Goal: Task Accomplishment & Management: Contribute content

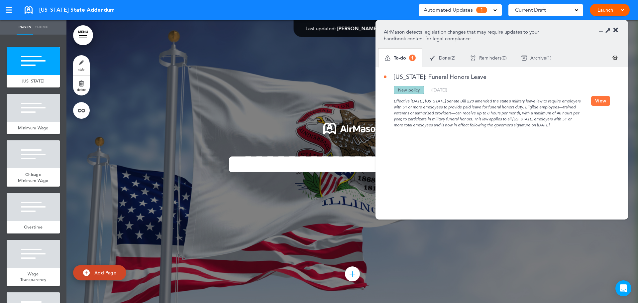
click at [602, 101] on button "View" at bounding box center [600, 101] width 19 height 10
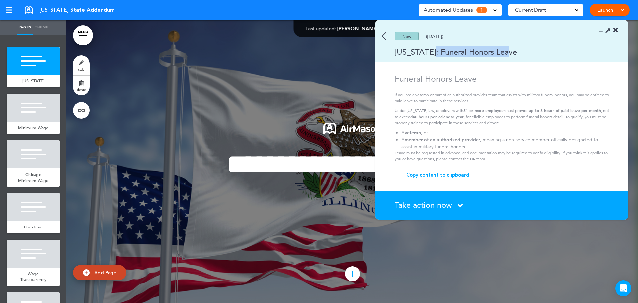
drag, startPoint x: 422, startPoint y: 51, endPoint x: 501, endPoint y: 52, distance: 78.7
click at [501, 52] on div "Illinois: Funeral Honors Leave" at bounding box center [491, 51] width 233 height 11
copy div "Funeral Honors Leave"
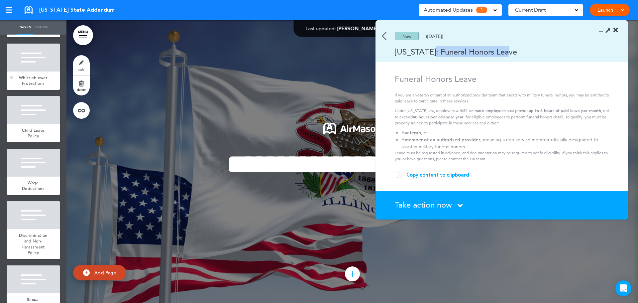
scroll to position [432, 0]
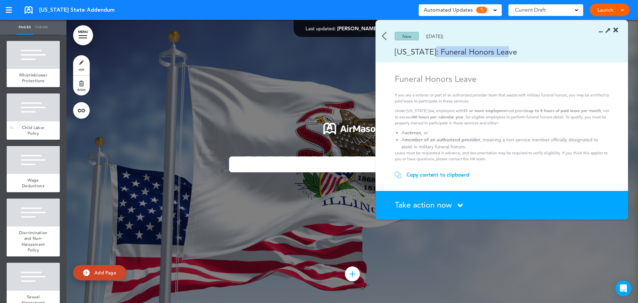
click at [33, 136] on span "Child Labor Policy" at bounding box center [33, 131] width 23 height 12
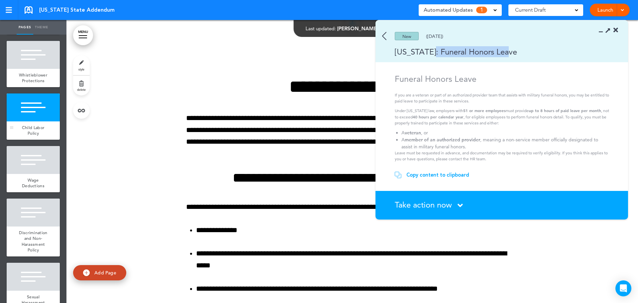
scroll to position [3597, 0]
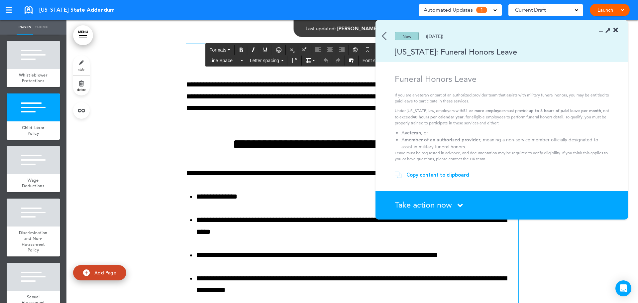
click at [615, 29] on icon at bounding box center [615, 30] width 5 height 7
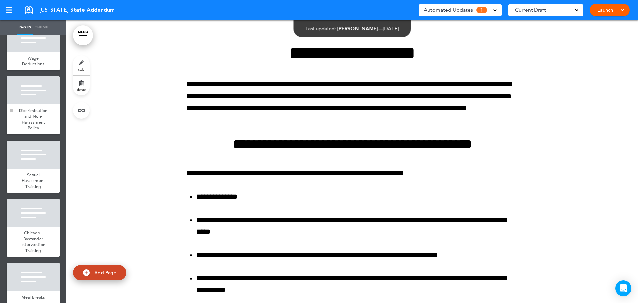
scroll to position [565, 0]
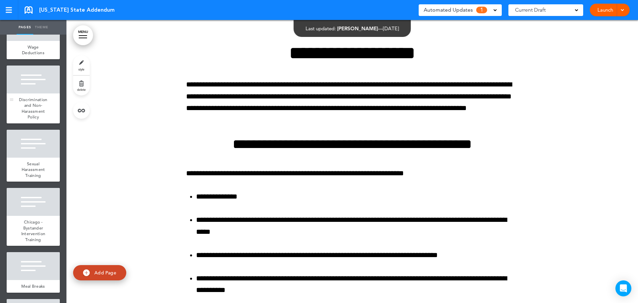
click at [40, 157] on div at bounding box center [33, 144] width 53 height 28
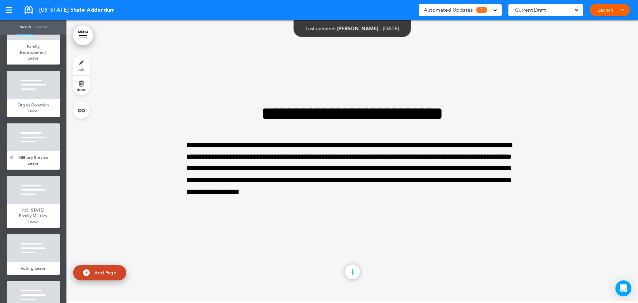
scroll to position [1262, 0]
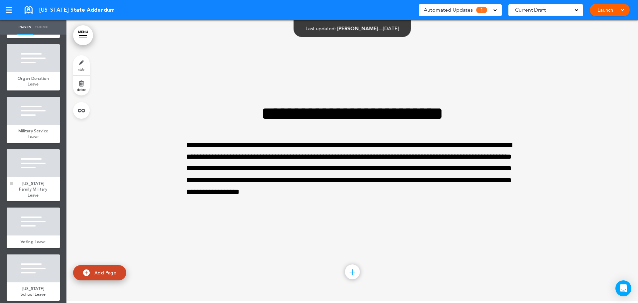
click at [27, 177] on div at bounding box center [33, 163] width 53 height 28
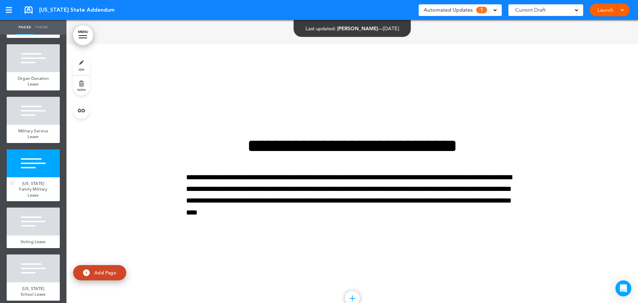
scroll to position [12095, 0]
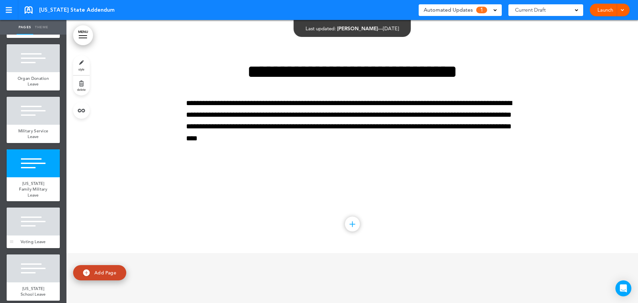
click at [37, 235] on div at bounding box center [33, 221] width 53 height 28
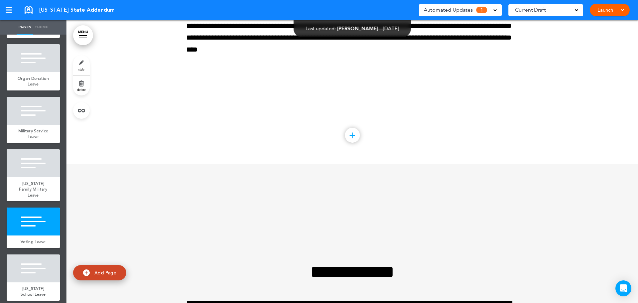
scroll to position [12378, 0]
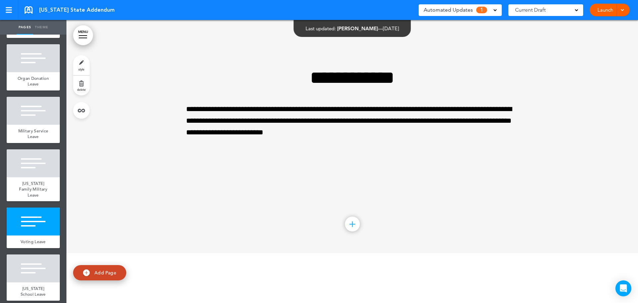
click at [88, 273] on img at bounding box center [86, 272] width 7 height 7
type input "********"
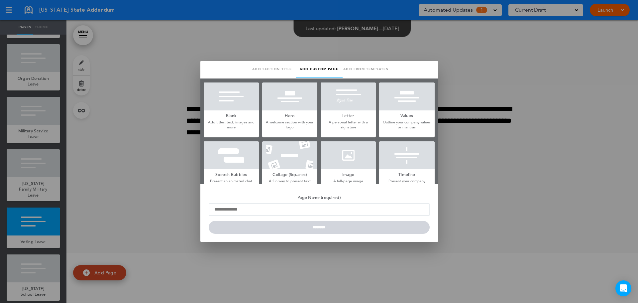
click at [227, 99] on div at bounding box center [231, 96] width 55 height 28
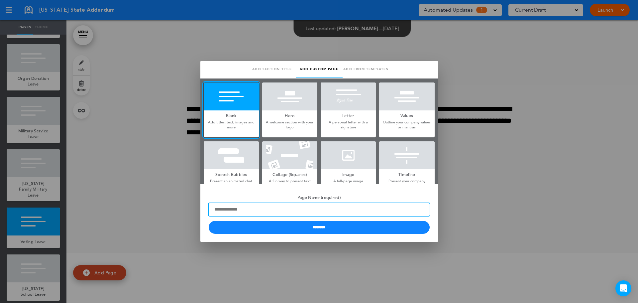
click at [257, 210] on input "Page Name (required)" at bounding box center [319, 209] width 221 height 13
paste input "**********"
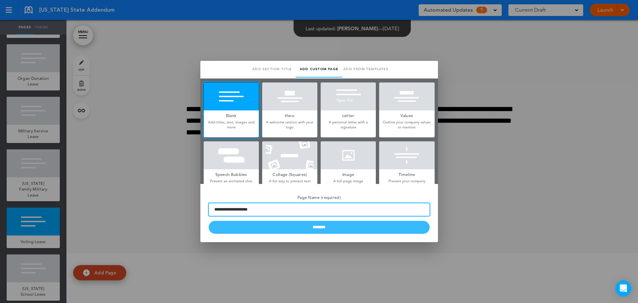
type input "**********"
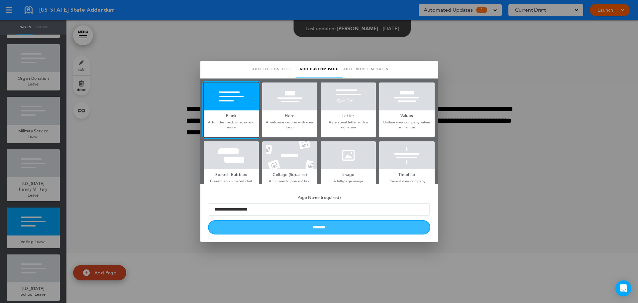
click at [286, 227] on input "********" at bounding box center [319, 227] width 221 height 13
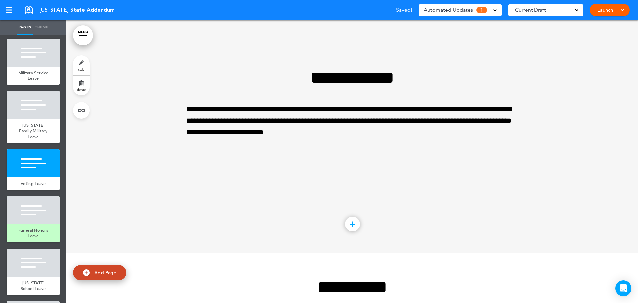
scroll to position [1329, 0]
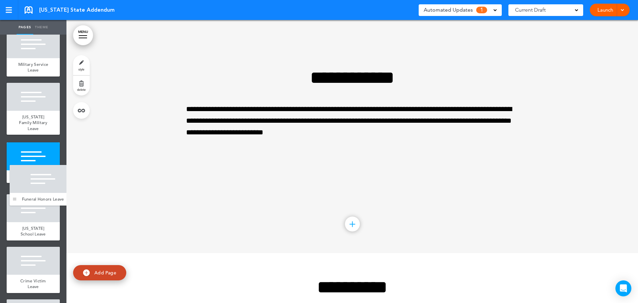
drag, startPoint x: 10, startPoint y: 265, endPoint x: 13, endPoint y: 202, distance: 63.5
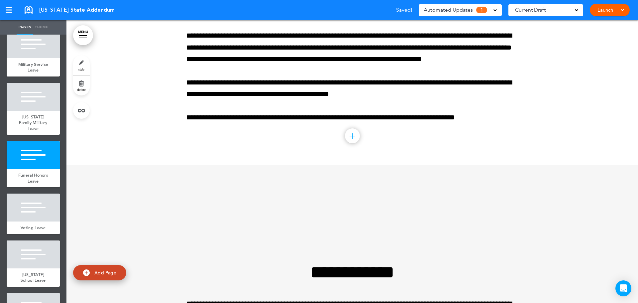
click at [466, 10] on span "Automated Updates" at bounding box center [448, 9] width 49 height 9
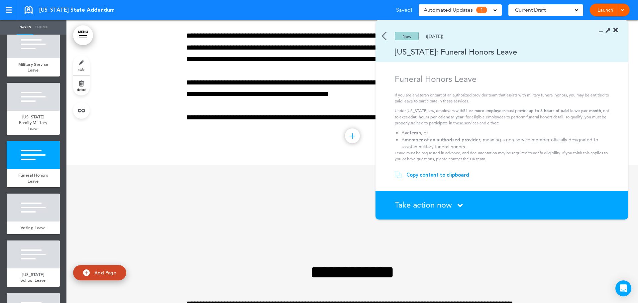
click at [429, 173] on div "Copy content to clipboard" at bounding box center [437, 174] width 63 height 7
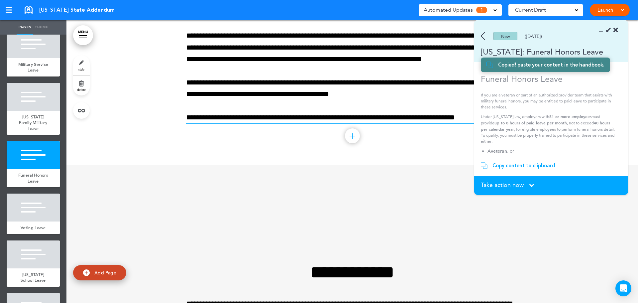
click at [367, 65] on p "**********" at bounding box center [352, 47] width 332 height 35
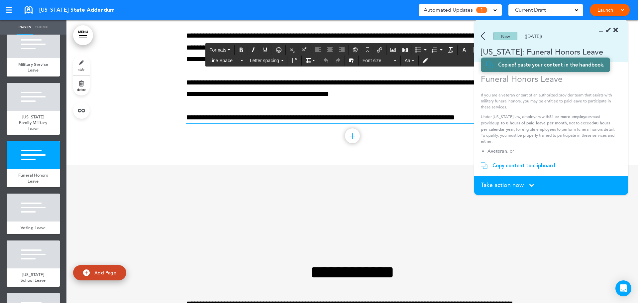
click at [367, 65] on p "**********" at bounding box center [352, 47] width 332 height 35
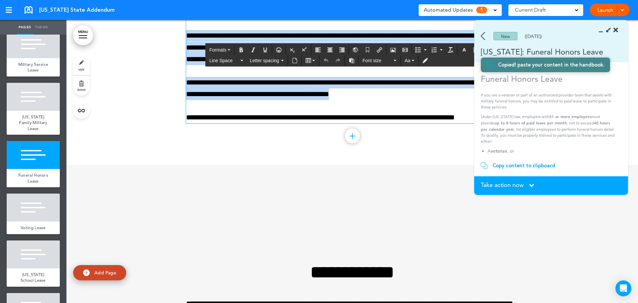
paste div
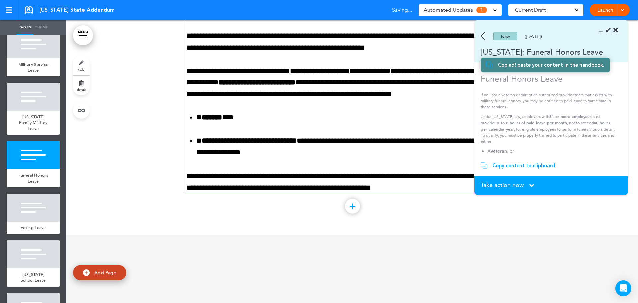
click at [172, 169] on div at bounding box center [351, 102] width 571 height 264
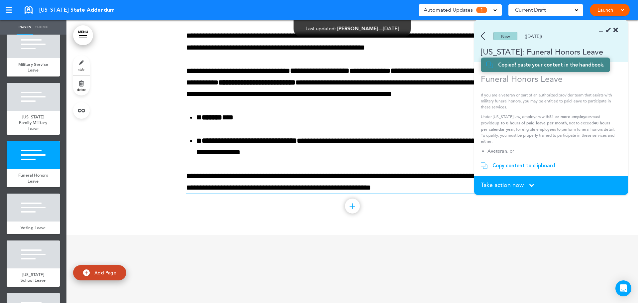
click at [519, 189] on div "Take action now Click here to change the status" at bounding box center [551, 185] width 141 height 7
click at [519, 181] on section "Take action now Click here to change the status What would you like to do? I ha…" at bounding box center [551, 185] width 154 height 19
click at [524, 184] on span "Take action now" at bounding box center [502, 185] width 43 height 6
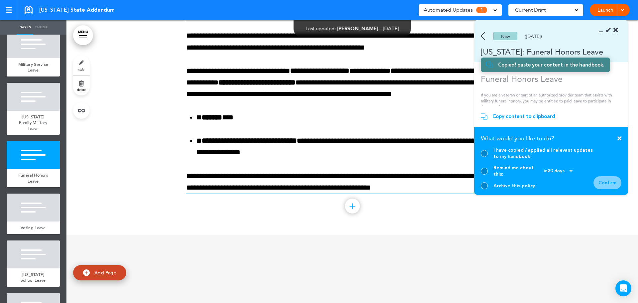
click at [483, 157] on div at bounding box center [484, 153] width 7 height 7
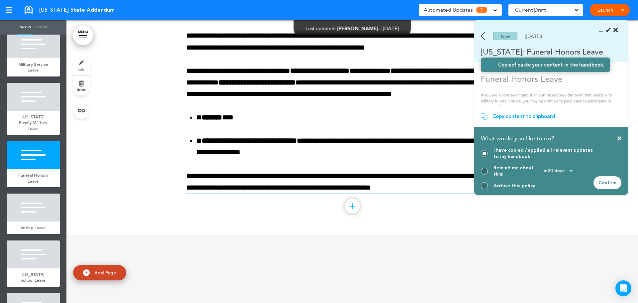
click at [615, 183] on div "Confirm" at bounding box center [607, 182] width 28 height 13
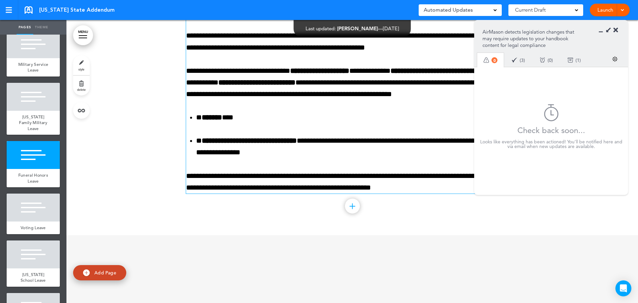
click at [576, 62] on div "Archive ( 1 )" at bounding box center [574, 60] width 28 height 18
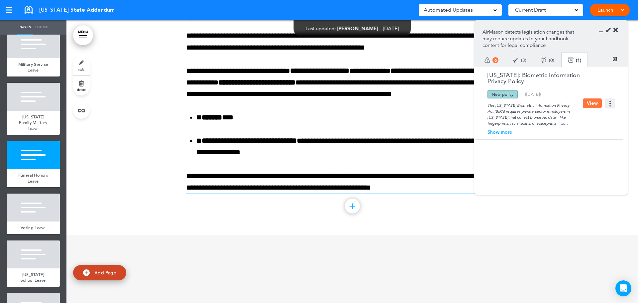
click at [139, 152] on div at bounding box center [351, 102] width 571 height 264
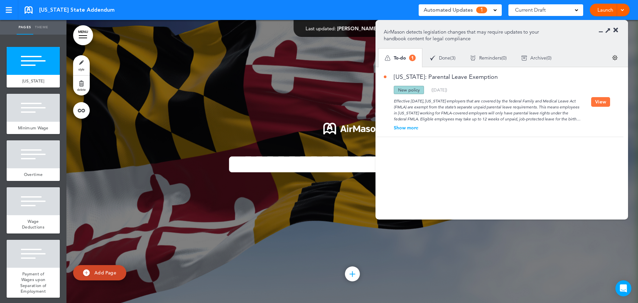
click at [597, 103] on button "View" at bounding box center [600, 102] width 19 height 10
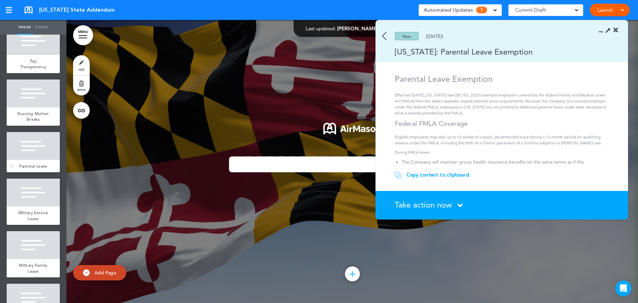
scroll to position [532, 0]
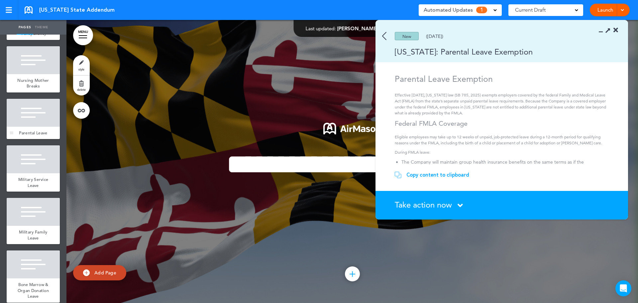
click at [27, 127] on div at bounding box center [33, 113] width 53 height 28
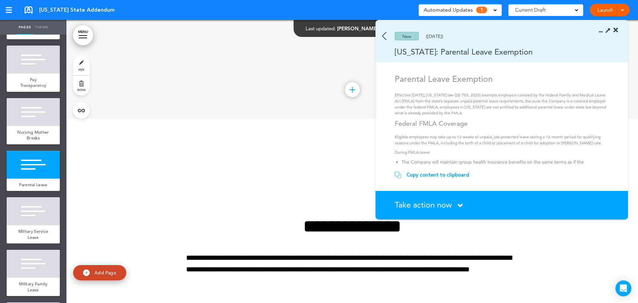
scroll to position [473, 0]
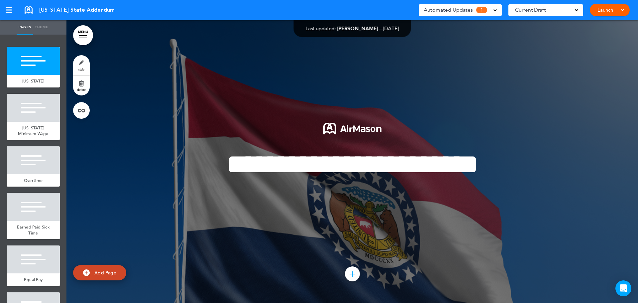
click at [480, 11] on span "1" at bounding box center [481, 10] width 11 height 7
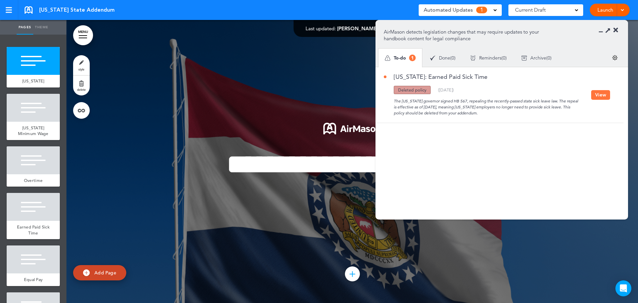
click at [600, 96] on button "View" at bounding box center [600, 95] width 19 height 10
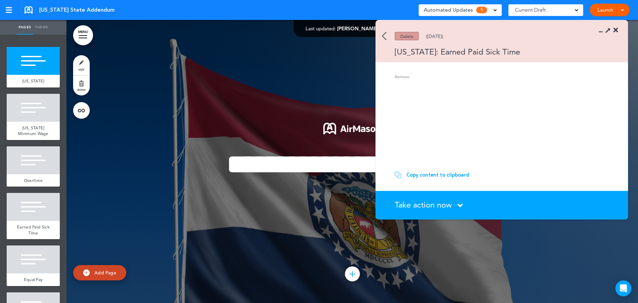
click at [387, 38] on div "Delete (08/27/2025)" at bounding box center [491, 36] width 233 height 8
click at [384, 38] on img at bounding box center [384, 36] width 4 height 8
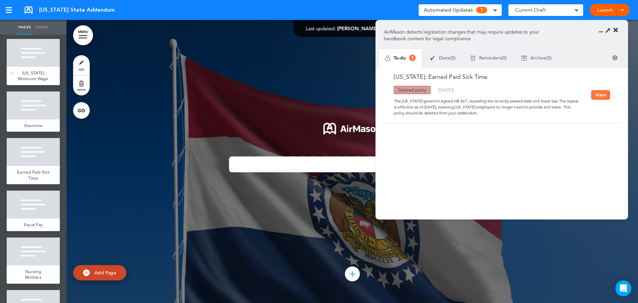
scroll to position [66, 0]
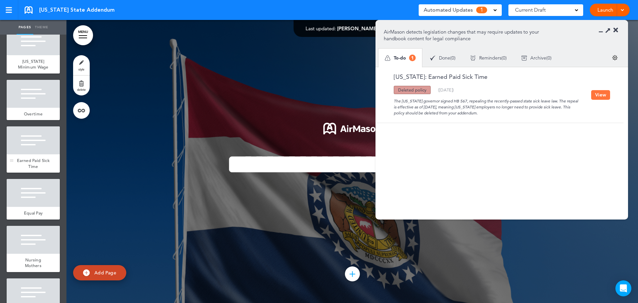
click at [33, 150] on div at bounding box center [33, 140] width 53 height 28
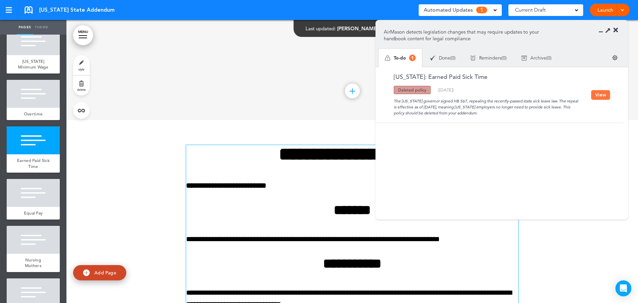
scroll to position [748, 0]
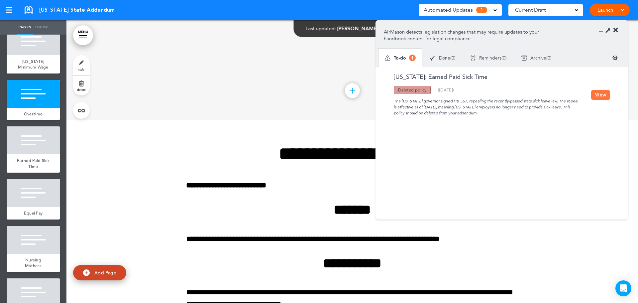
click at [614, 30] on icon at bounding box center [615, 30] width 5 height 7
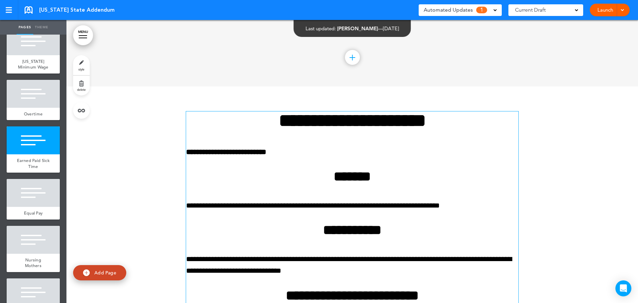
scroll to position [848, 0]
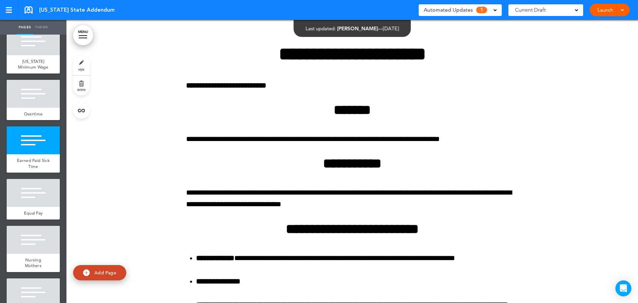
click at [481, 12] on span "1" at bounding box center [481, 10] width 11 height 7
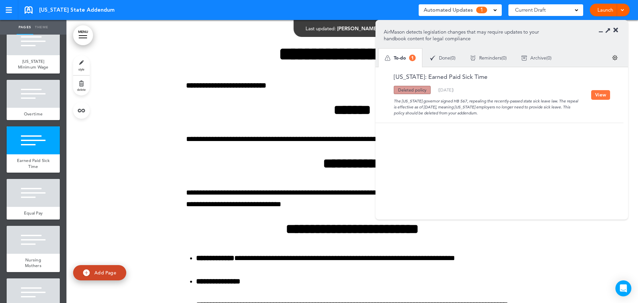
click at [595, 95] on button "View" at bounding box center [600, 95] width 19 height 10
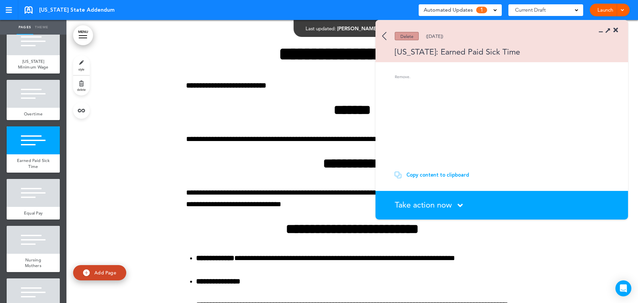
click at [450, 83] on section "Remove." at bounding box center [499, 119] width 248 height 90
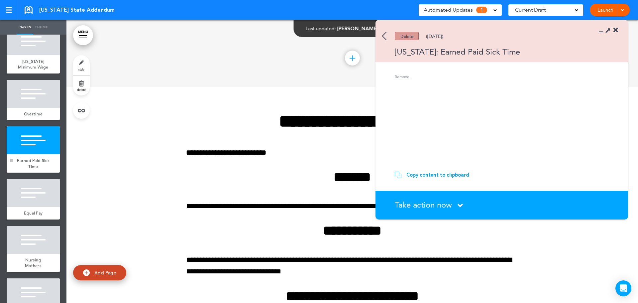
scroll to position [782, 0]
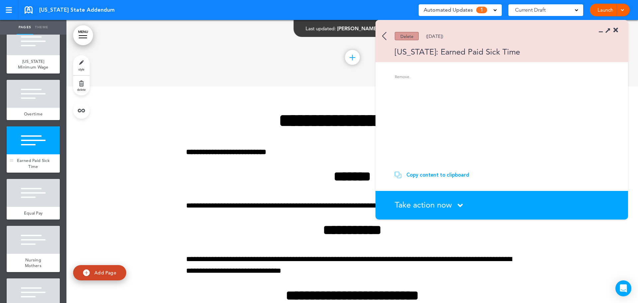
click at [40, 140] on div at bounding box center [33, 140] width 53 height 28
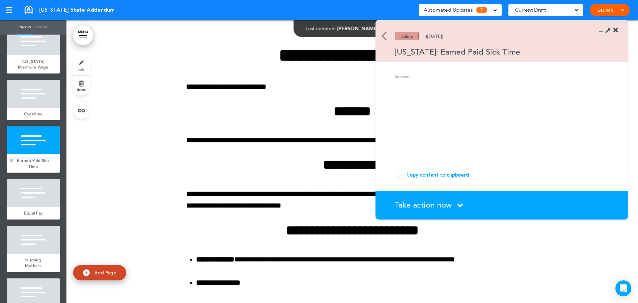
scroll to position [848, 0]
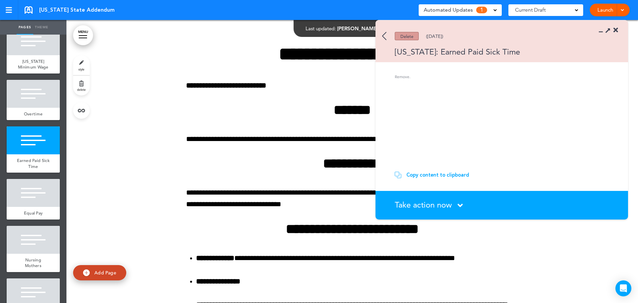
click at [79, 84] on link "delete" at bounding box center [81, 85] width 17 height 20
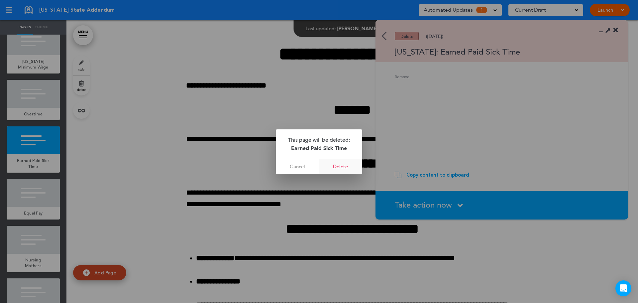
click at [342, 164] on link "Delete" at bounding box center [340, 166] width 43 height 15
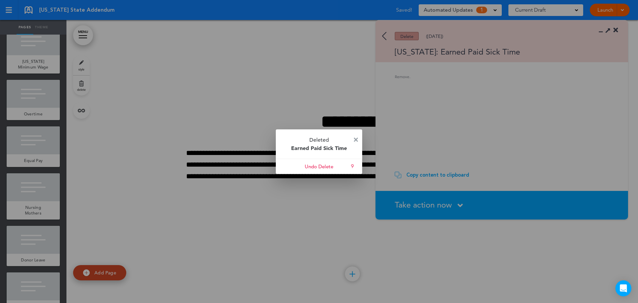
click at [357, 139] on img at bounding box center [356, 140] width 4 height 4
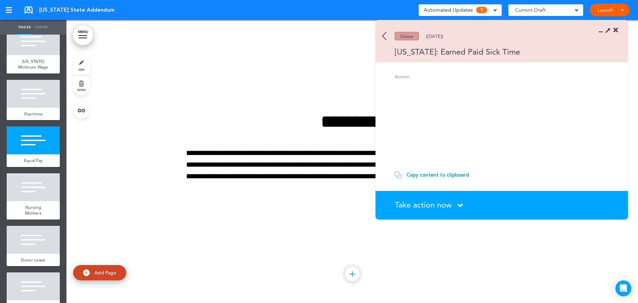
click at [385, 34] on img at bounding box center [384, 36] width 4 height 8
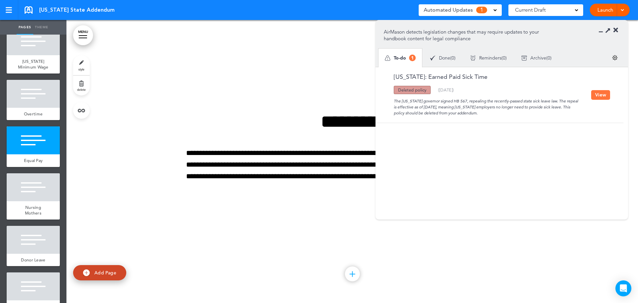
click at [604, 94] on button "View" at bounding box center [600, 95] width 19 height 10
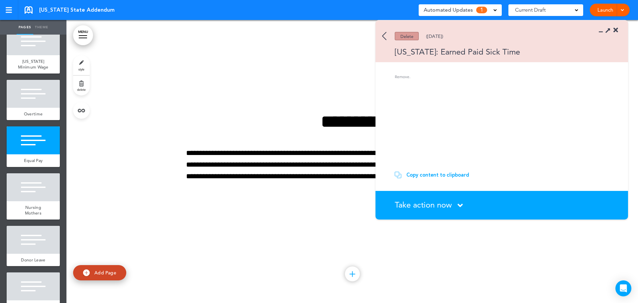
click at [436, 206] on span "Take action now" at bounding box center [423, 205] width 57 height 10
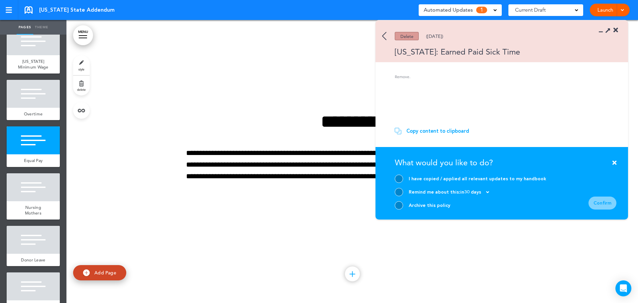
click at [402, 179] on div at bounding box center [399, 178] width 8 height 8
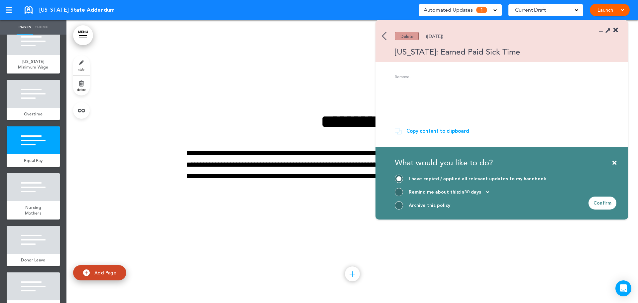
click at [605, 201] on div "Confirm" at bounding box center [602, 202] width 28 height 13
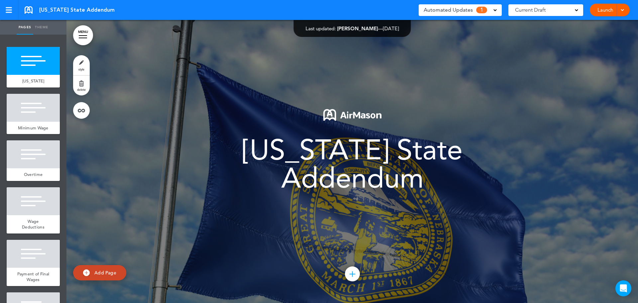
click at [464, 8] on span "Automated Updates" at bounding box center [448, 9] width 49 height 9
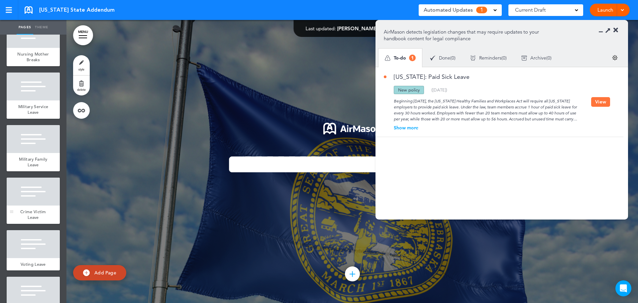
scroll to position [291, 0]
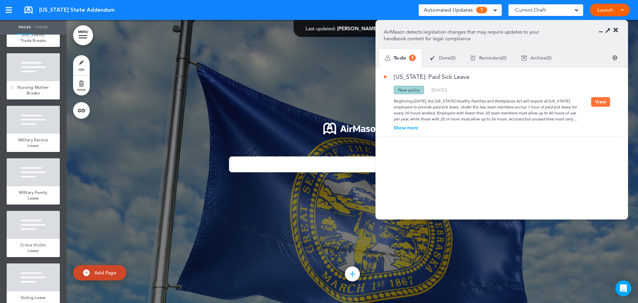
click at [32, 87] on div "Nursing Mother Breaks" at bounding box center [33, 90] width 53 height 18
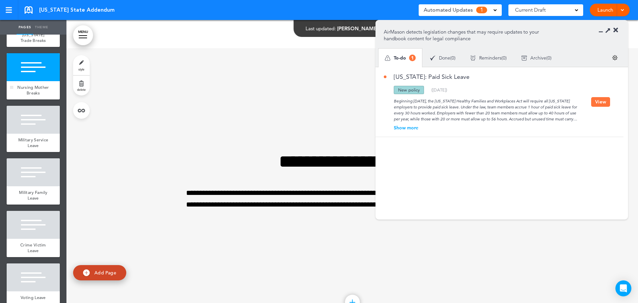
scroll to position [1696, 0]
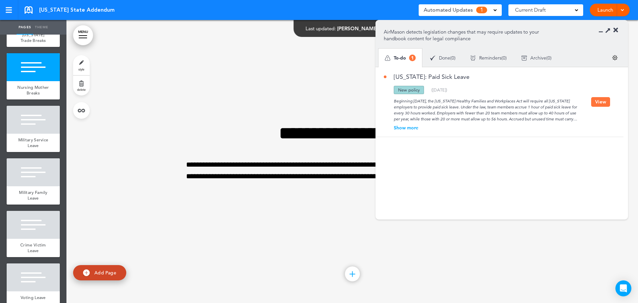
click at [602, 100] on button "View" at bounding box center [600, 102] width 19 height 10
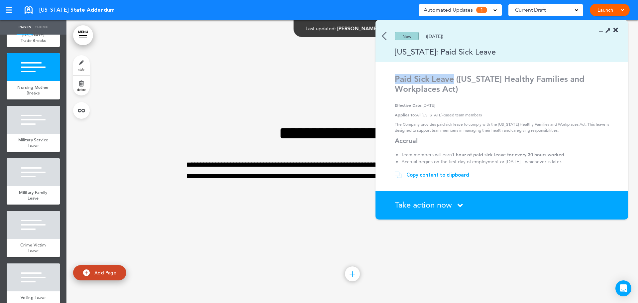
drag, startPoint x: 395, startPoint y: 79, endPoint x: 455, endPoint y: 81, distance: 60.2
click at [455, 81] on strong "Paid Sick Leave (Nebraska Healthy Families and Workplaces Act)" at bounding box center [490, 84] width 190 height 20
copy strong "Paid Sick Leave"
click at [87, 267] on link "Add Page" at bounding box center [99, 273] width 53 height 16
type input "********"
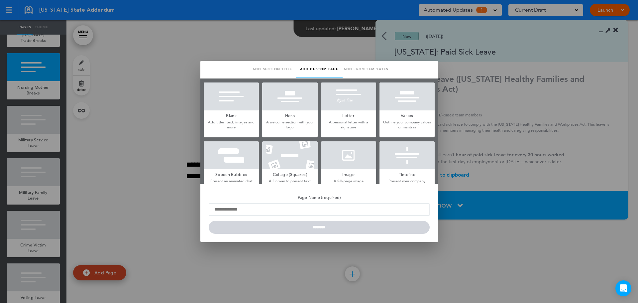
click at [226, 125] on p "Add titles, text, images and more" at bounding box center [231, 125] width 55 height 10
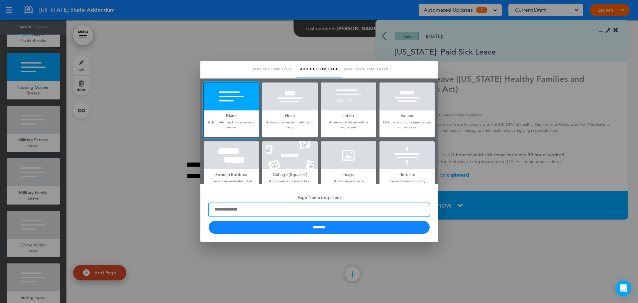
click at [234, 207] on input "Page Name (required)" at bounding box center [319, 209] width 221 height 13
paste input "**********"
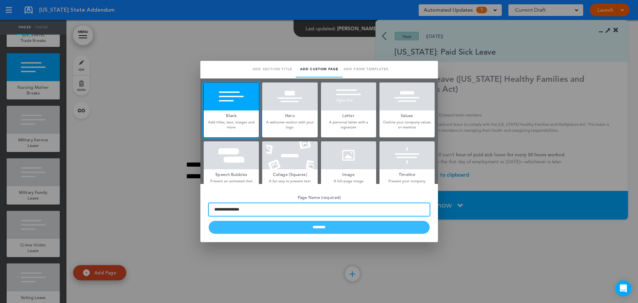
type input "**********"
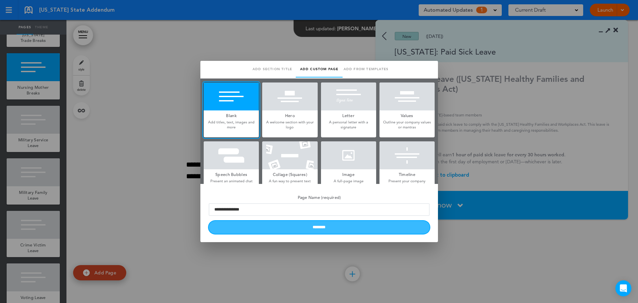
click at [234, 221] on input "********" at bounding box center [319, 227] width 221 height 13
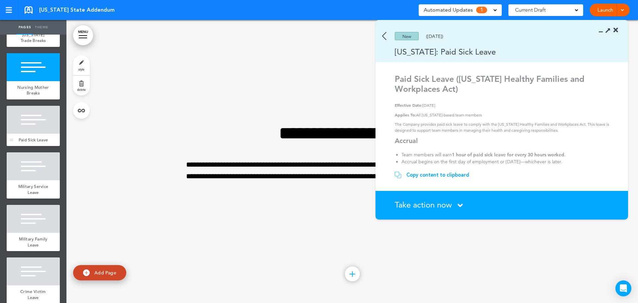
click at [30, 134] on div at bounding box center [33, 120] width 53 height 28
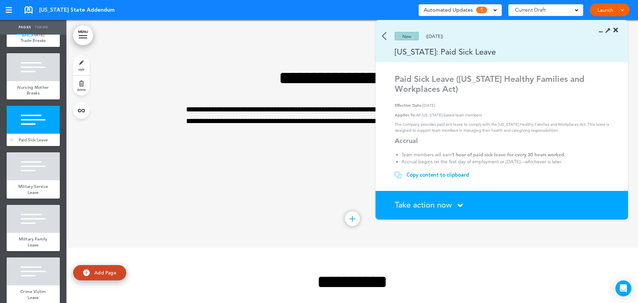
scroll to position [1979, 0]
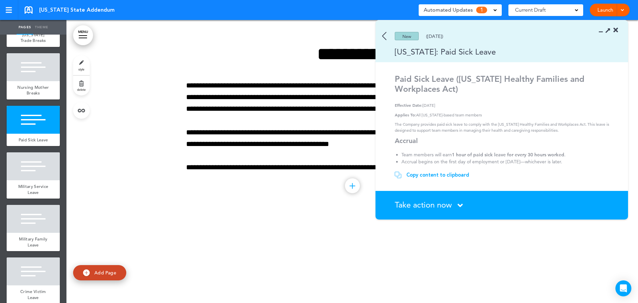
click at [425, 131] on p "The Company provides paid sick leave to comply with the Nebraska Healthy Famili…" at bounding box center [503, 127] width 216 height 12
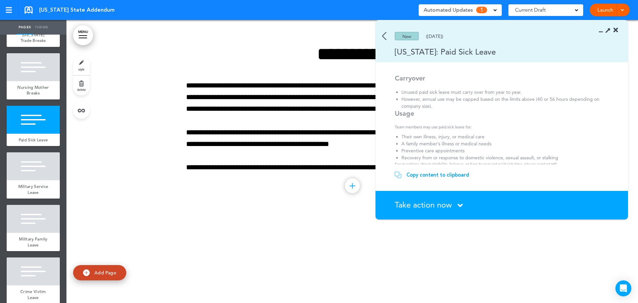
scroll to position [135, 0]
click at [453, 175] on div "Copy content to clipboard" at bounding box center [437, 174] width 63 height 7
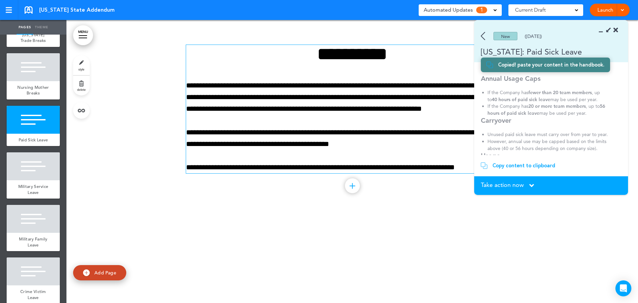
scroll to position [139, 0]
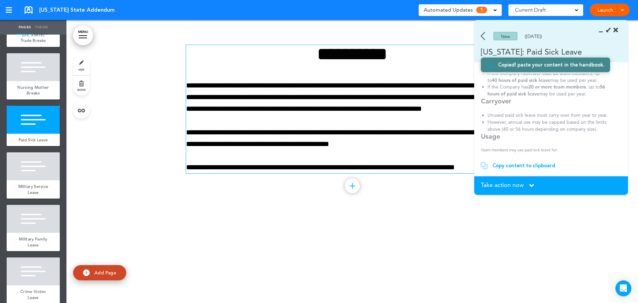
click at [302, 69] on div "**********" at bounding box center [352, 109] width 332 height 128
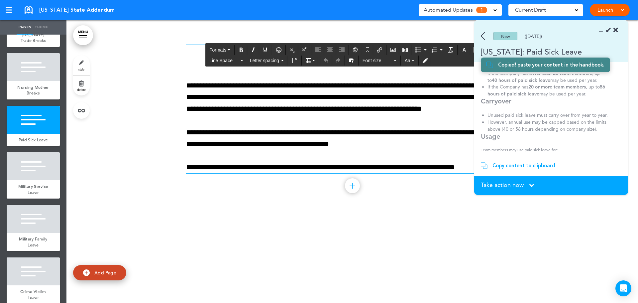
click at [302, 76] on div "**********" at bounding box center [352, 109] width 332 height 128
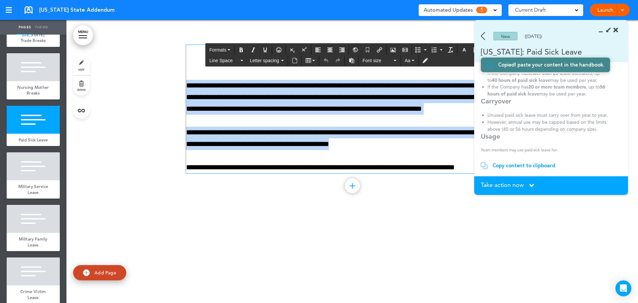
paste div
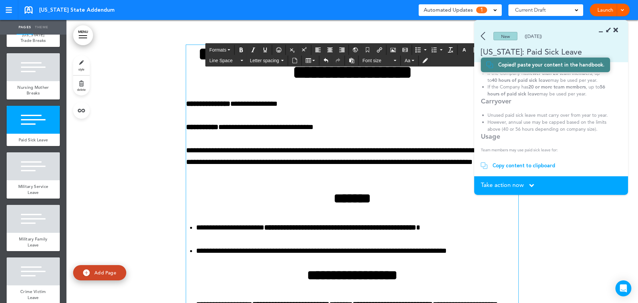
click at [501, 187] on span "Take action now" at bounding box center [502, 185] width 43 height 6
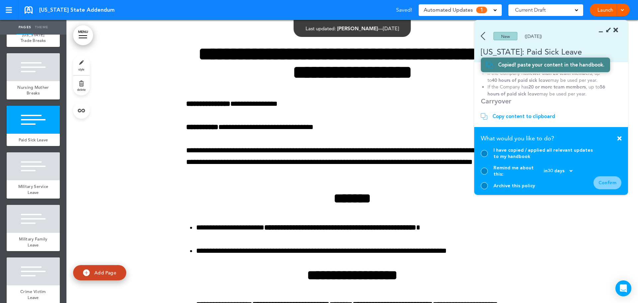
click at [481, 157] on div at bounding box center [484, 153] width 7 height 7
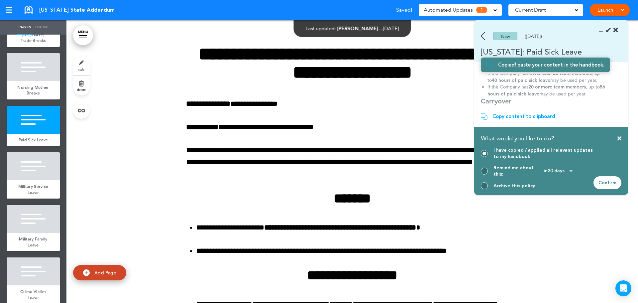
click at [599, 177] on div "Confirm" at bounding box center [607, 182] width 28 height 13
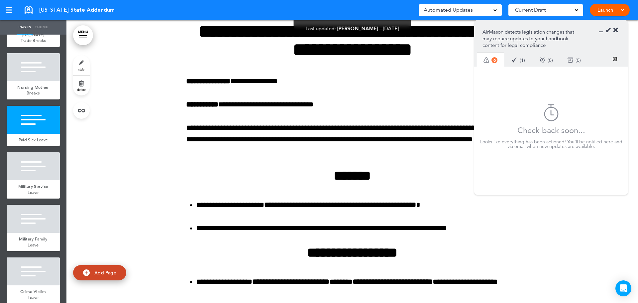
scroll to position [2012, 0]
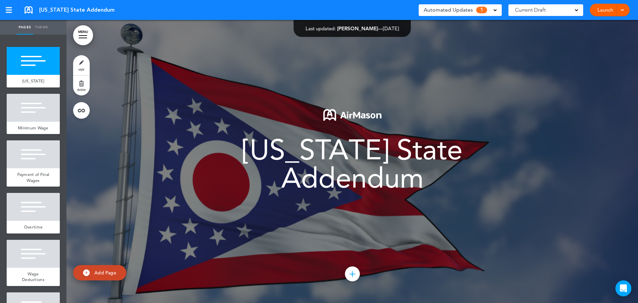
click at [463, 10] on span "Automated Updates" at bounding box center [448, 9] width 49 height 9
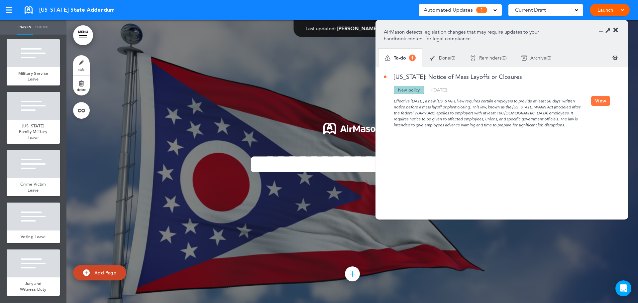
scroll to position [311, 0]
click at [40, 282] on div "Jury and Witness Duty" at bounding box center [33, 286] width 53 height 18
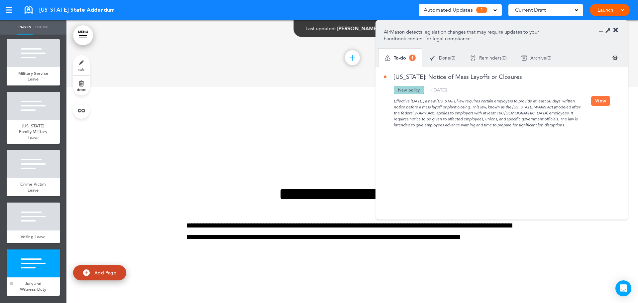
scroll to position [2827, 0]
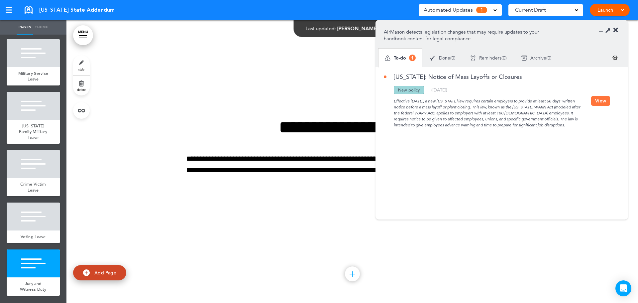
click at [411, 76] on link "Ohio: Notice of Mass Layoffs or Closures" at bounding box center [453, 77] width 138 height 6
click at [600, 101] on button "View" at bounding box center [600, 101] width 19 height 10
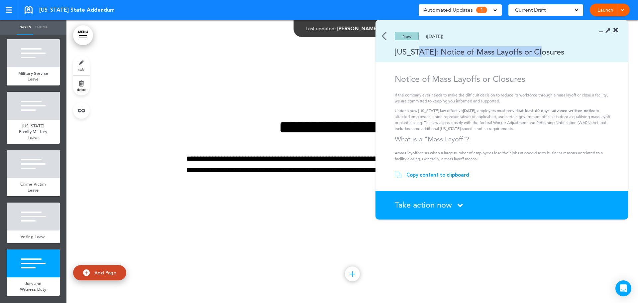
drag, startPoint x: 540, startPoint y: 52, endPoint x: 418, endPoint y: 55, distance: 121.6
click at [418, 55] on div "Ohio: Notice of Mass Layoffs or Closures" at bounding box center [491, 51] width 233 height 11
copy div "Notice of Mass Layoffs or Closures"
click at [91, 275] on link "Add Page" at bounding box center [99, 273] width 53 height 16
type input "********"
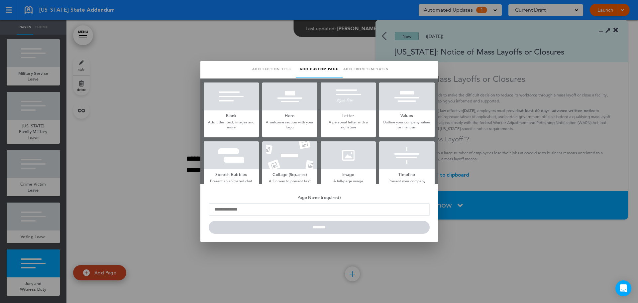
click at [236, 108] on div at bounding box center [231, 96] width 55 height 28
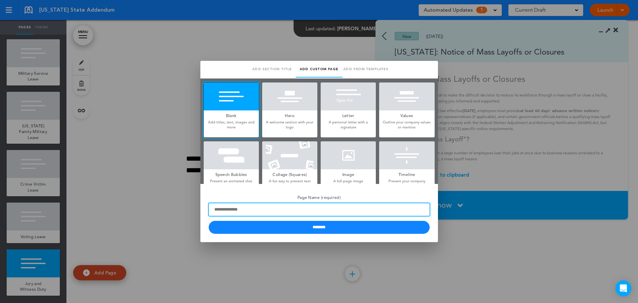
click at [244, 209] on input "Page Name (required)" at bounding box center [319, 209] width 221 height 13
paste input "**********"
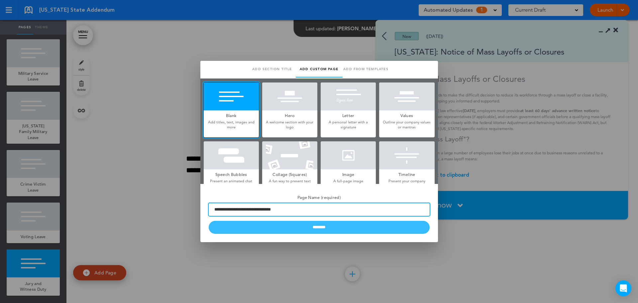
type input "**********"
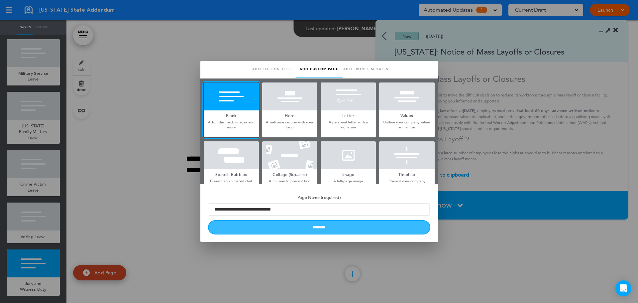
click at [253, 229] on input "********" at bounding box center [319, 227] width 221 height 13
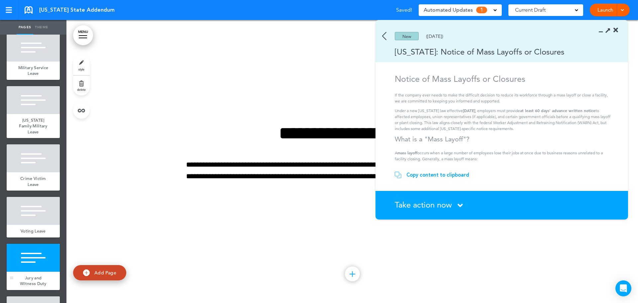
scroll to position [369, 0]
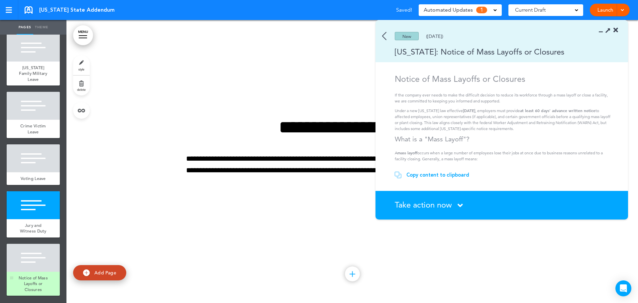
click at [35, 263] on div at bounding box center [33, 258] width 53 height 28
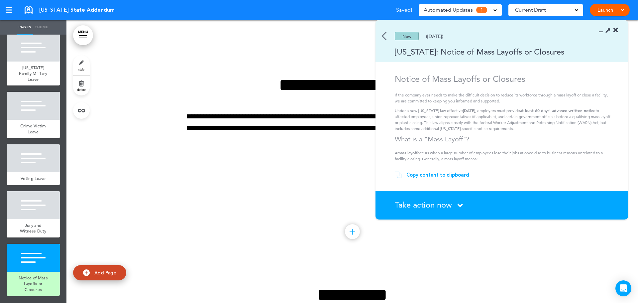
scroll to position [3022, 0]
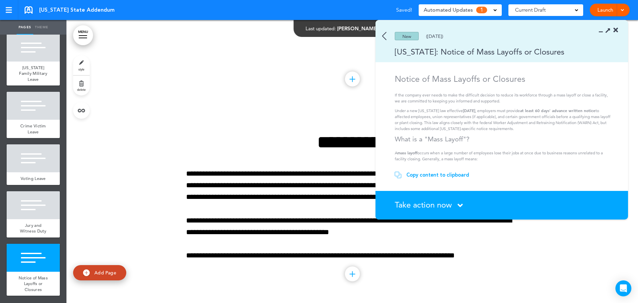
click at [434, 176] on div "Copy content to clipboard" at bounding box center [437, 174] width 63 height 7
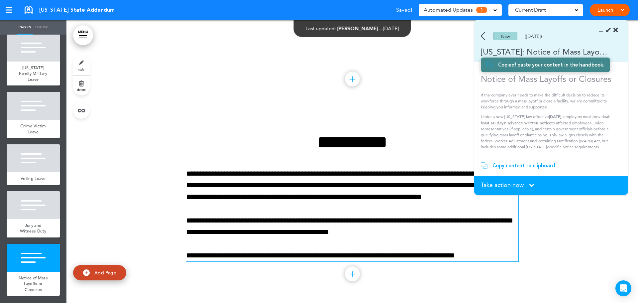
click at [322, 151] on h1 "**********" at bounding box center [352, 142] width 332 height 18
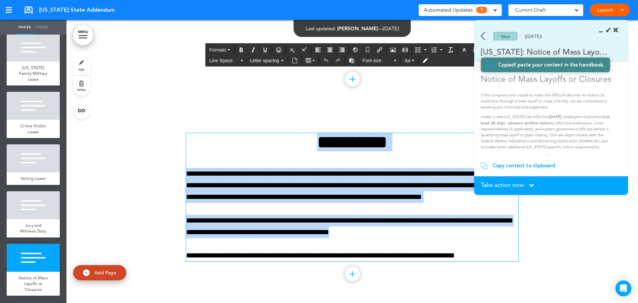
paste div
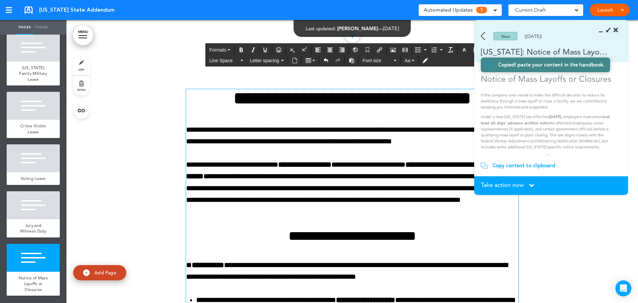
scroll to position [3050, 0]
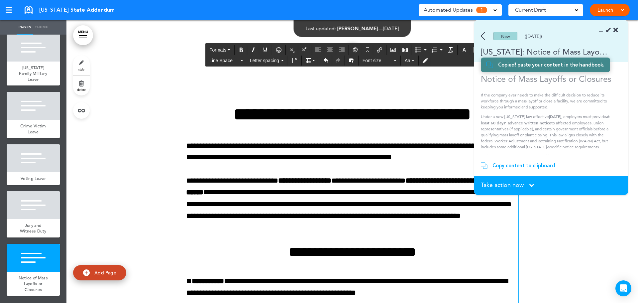
click at [529, 186] on div "Take action now Click here to change the status" at bounding box center [551, 185] width 141 height 7
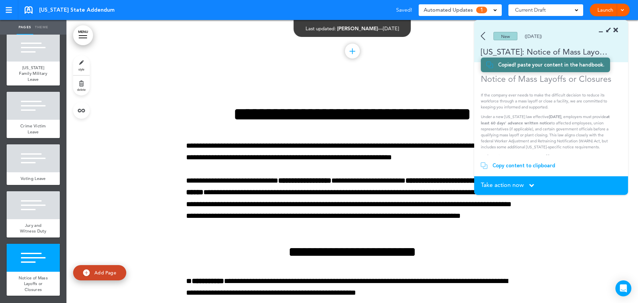
click at [527, 181] on section "Take action now Click here to change the status What would you like to do? I ha…" at bounding box center [551, 185] width 154 height 19
click at [531, 184] on icon at bounding box center [531, 185] width 5 height 7
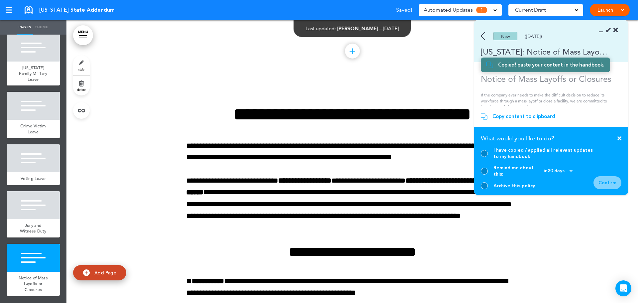
click at [486, 157] on div at bounding box center [484, 153] width 7 height 7
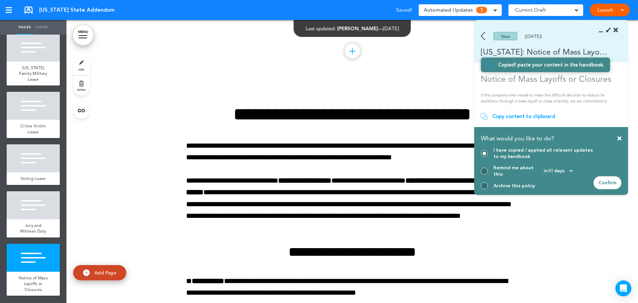
click at [613, 181] on div "Confirm" at bounding box center [607, 182] width 28 height 13
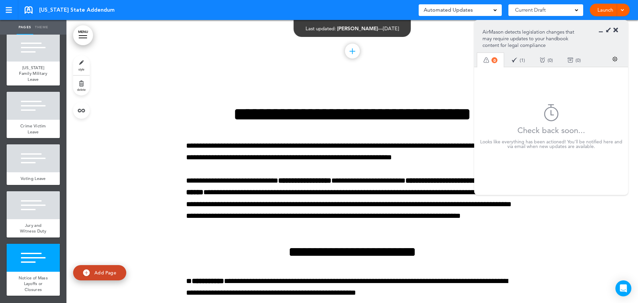
click at [616, 30] on icon at bounding box center [615, 30] width 5 height 7
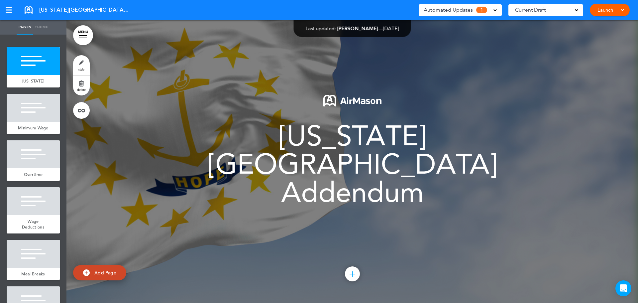
click at [464, 12] on span "Automated Updates" at bounding box center [448, 9] width 49 height 9
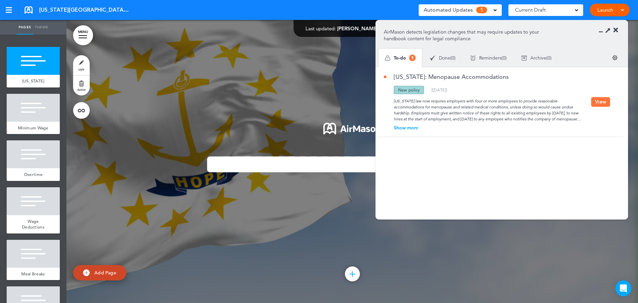
click at [598, 102] on button "View" at bounding box center [600, 102] width 19 height 10
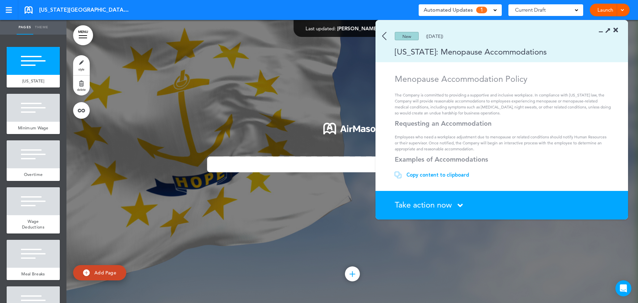
click at [386, 34] on img at bounding box center [384, 36] width 4 height 8
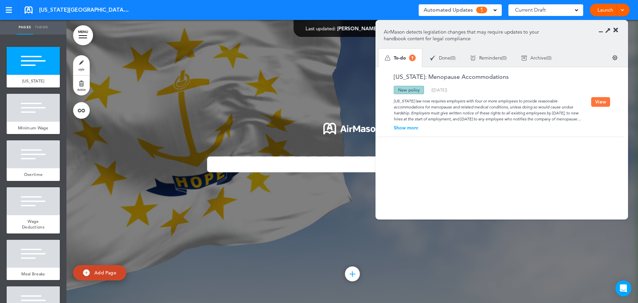
click at [410, 126] on div "Show more" at bounding box center [487, 127] width 207 height 5
click at [596, 108] on button "View" at bounding box center [600, 105] width 19 height 10
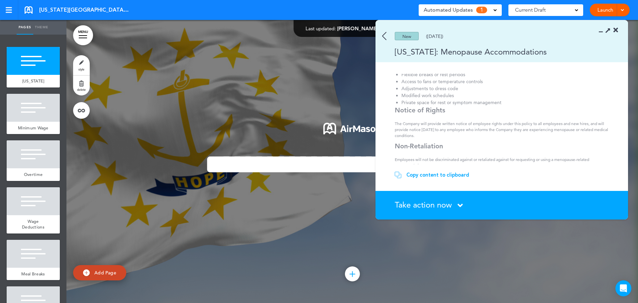
scroll to position [120, 0]
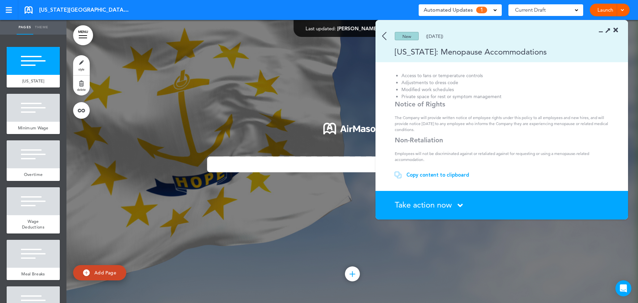
click at [424, 175] on div "Copy content to clipboard" at bounding box center [437, 174] width 63 height 7
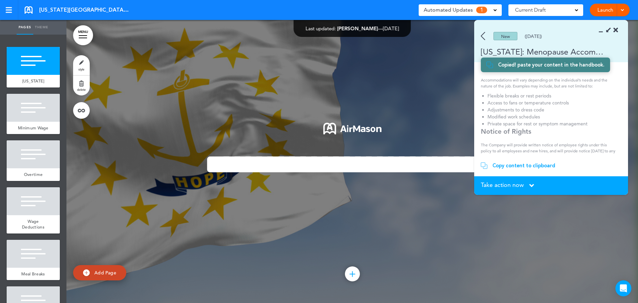
scroll to position [117, 0]
click at [509, 122] on strong "Notice of Rights" at bounding box center [506, 125] width 50 height 8
click at [515, 121] on strong "Notice of Rights" at bounding box center [506, 125] width 50 height 8
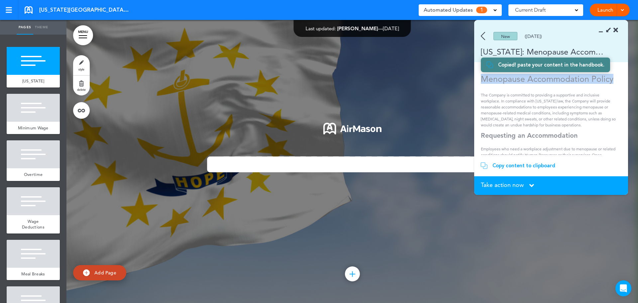
drag, startPoint x: 482, startPoint y: 80, endPoint x: 614, endPoint y: 82, distance: 132.6
click at [614, 82] on h1 "Menopause Accommodation Policy" at bounding box center [549, 79] width 136 height 10
copy h1 "Menopause Accommodation Policy"
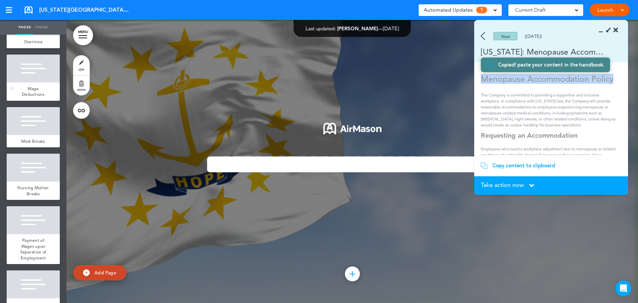
scroll to position [133, 0]
click at [33, 234] on div at bounding box center [33, 220] width 53 height 28
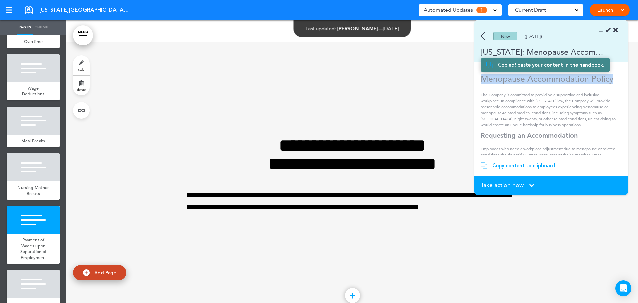
scroll to position [1696, 0]
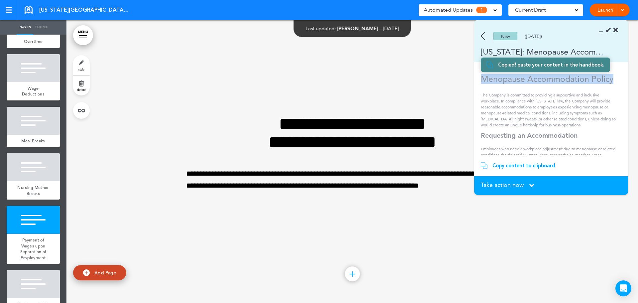
click at [86, 271] on img at bounding box center [86, 272] width 7 height 7
type input "********"
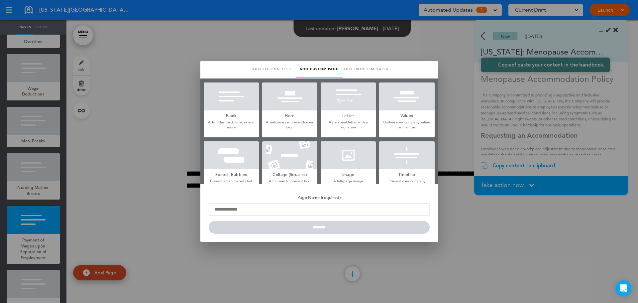
click at [228, 115] on h5 "Blank" at bounding box center [231, 114] width 55 height 9
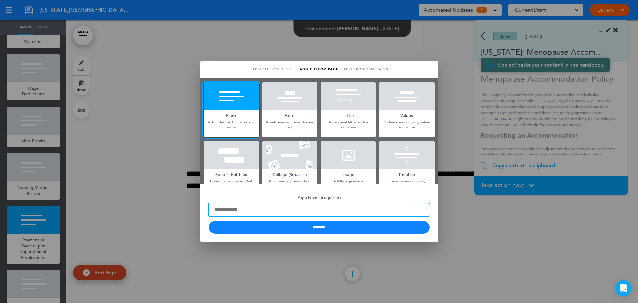
click at [235, 211] on input "Page Name (required)" at bounding box center [319, 209] width 221 height 13
paste input "**********"
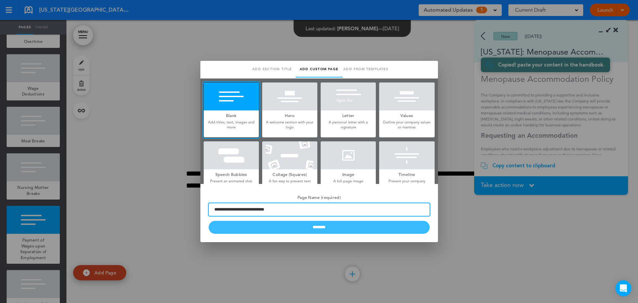
type input "**********"
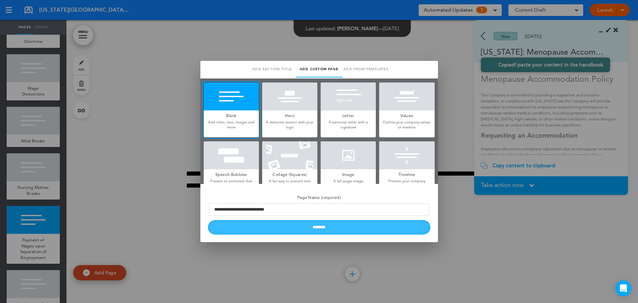
click at [248, 226] on input "********" at bounding box center [319, 227] width 221 height 13
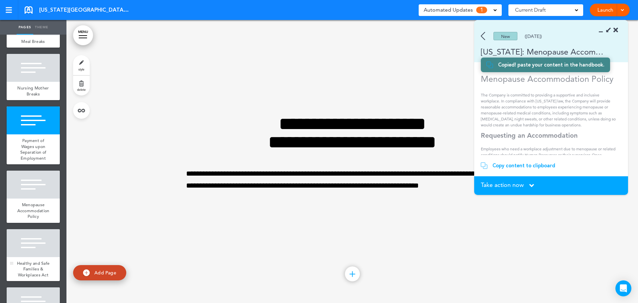
scroll to position [233, 0]
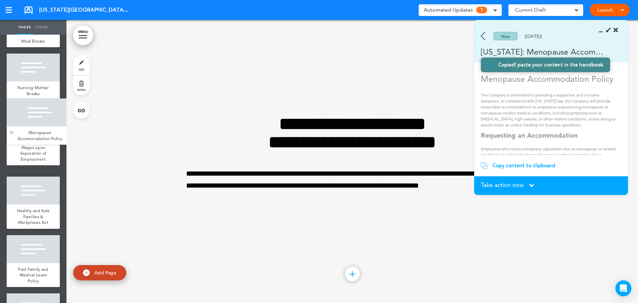
drag, startPoint x: 11, startPoint y: 221, endPoint x: 11, endPoint y: 137, distance: 83.4
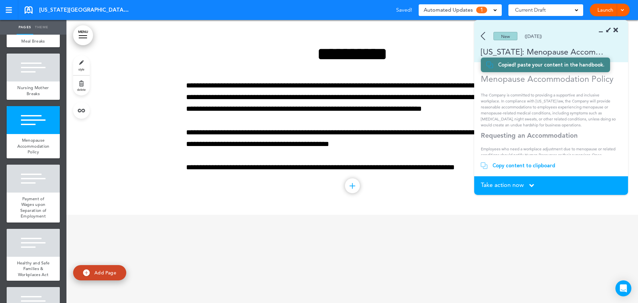
click at [516, 123] on p "The Company is committed to providing a supportive and inclusive workplace. In …" at bounding box center [549, 110] width 136 height 36
click at [507, 161] on section "Copy content to clipboard Copied! paste your content in the handbook." at bounding box center [551, 165] width 154 height 21
click at [506, 165] on div "Copy content to clipboard" at bounding box center [523, 165] width 63 height 7
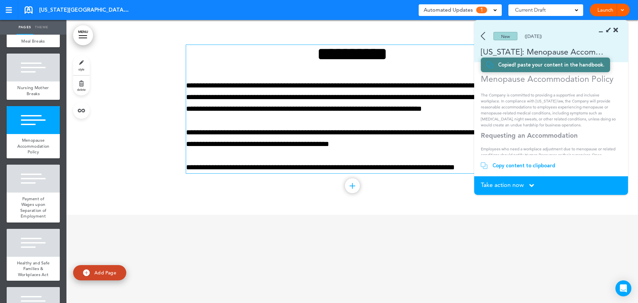
click at [319, 69] on div "**********" at bounding box center [352, 109] width 332 height 128
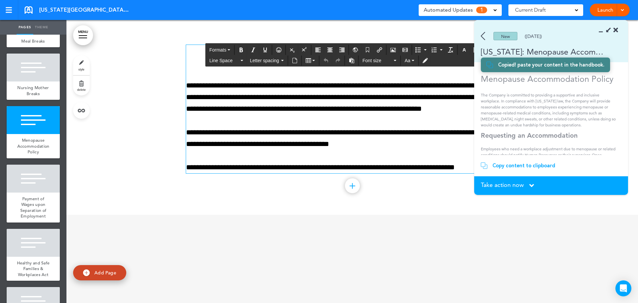
click at [319, 69] on div "**********" at bounding box center [352, 109] width 332 height 128
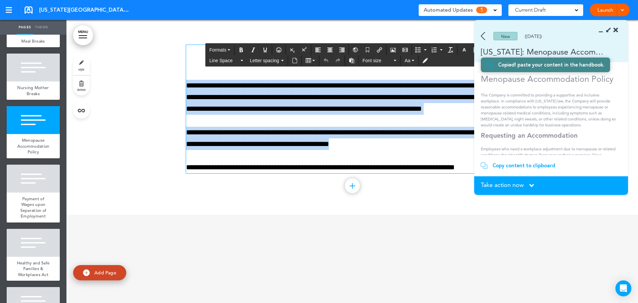
paste div
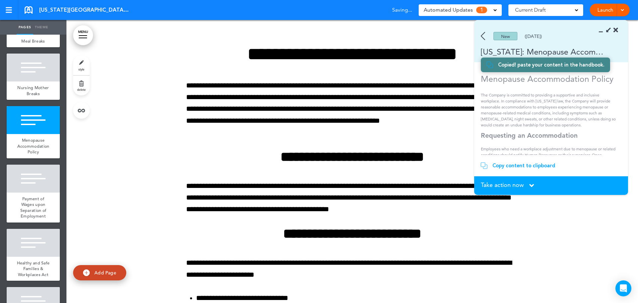
click at [510, 186] on span "Take action now" at bounding box center [502, 185] width 43 height 6
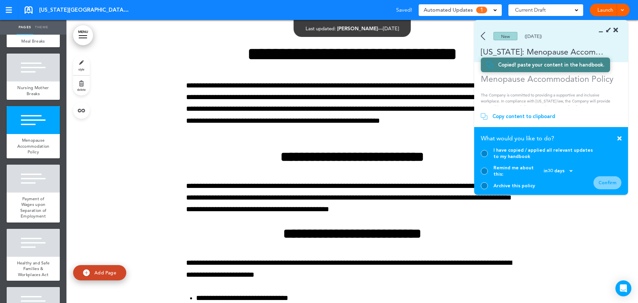
click at [485, 157] on div at bounding box center [484, 153] width 7 height 7
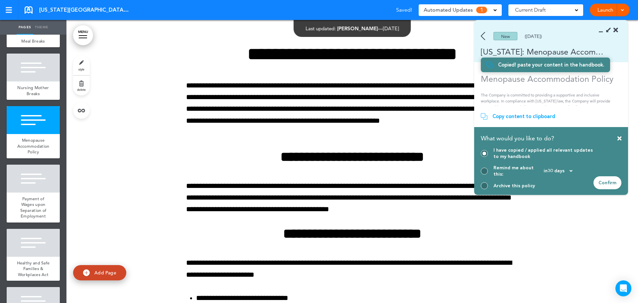
click at [602, 182] on div "Confirm" at bounding box center [607, 182] width 28 height 13
